Goal: Information Seeking & Learning: Find specific fact

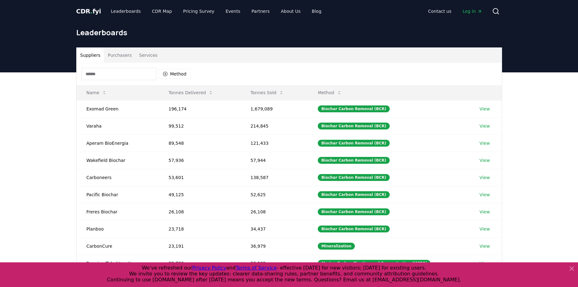
click at [133, 75] on input at bounding box center [119, 74] width 75 height 12
click at [165, 73] on icon "button" at bounding box center [165, 73] width 5 height 5
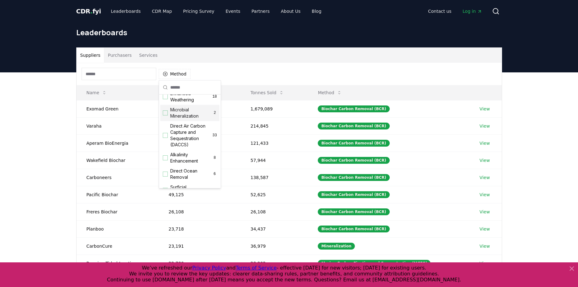
scroll to position [125, 0]
click at [166, 159] on div "Suggestions" at bounding box center [165, 156] width 5 height 5
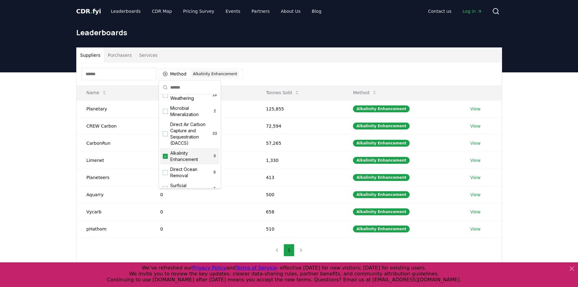
click at [60, 135] on div "Suppliers Purchasers Services Method 1 Alkalinity Enhancement Name Tonnes Deliv…" at bounding box center [289, 179] width 578 height 215
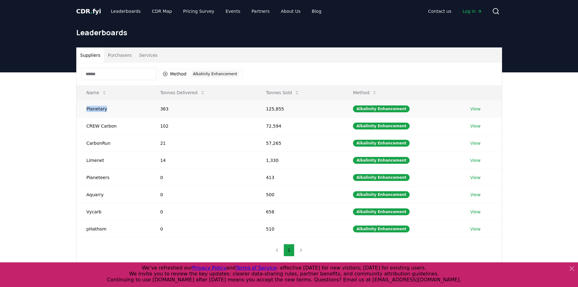
drag, startPoint x: 108, startPoint y: 109, endPoint x: 85, endPoint y: 108, distance: 23.1
click at [85, 108] on td "Planetary" at bounding box center [114, 108] width 74 height 17
copy td "Planetary"
